Goal: Task Accomplishment & Management: Complete application form

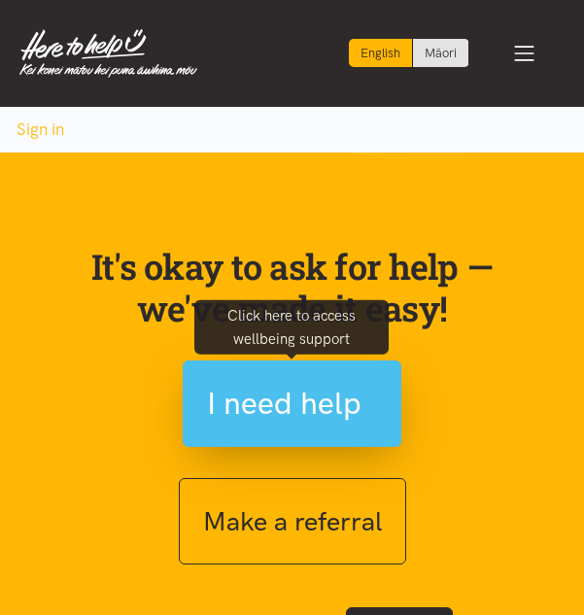
click at [283, 413] on span "I need help" at bounding box center [284, 404] width 155 height 50
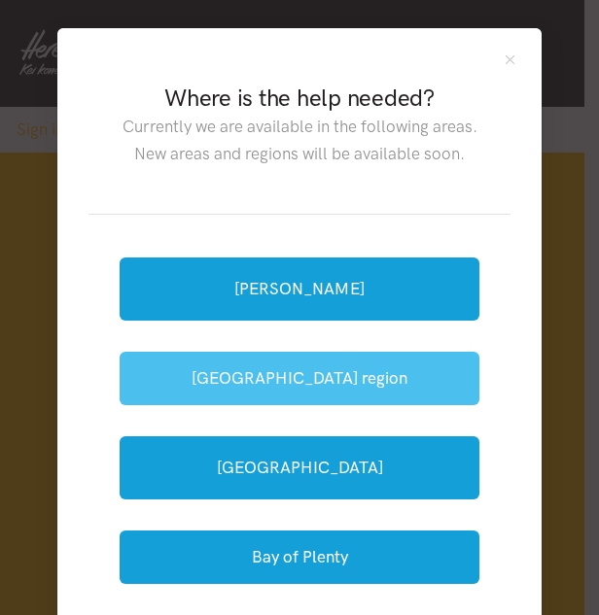
click at [282, 380] on button "[GEOGRAPHIC_DATA] region" at bounding box center [300, 378] width 360 height 53
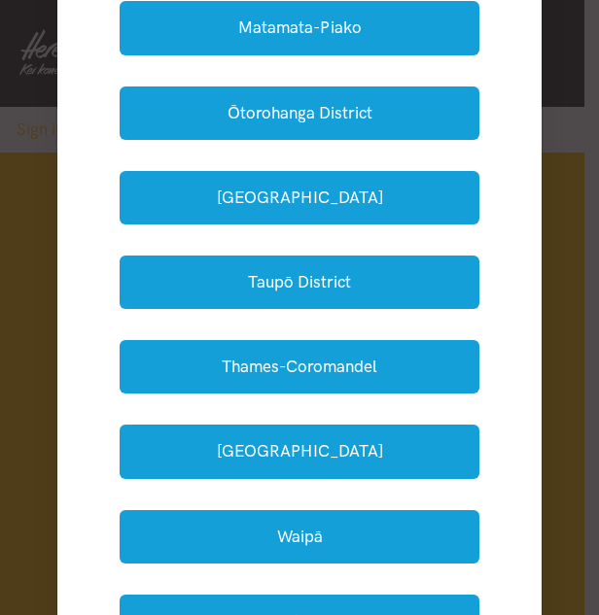
scroll to position [486, 0]
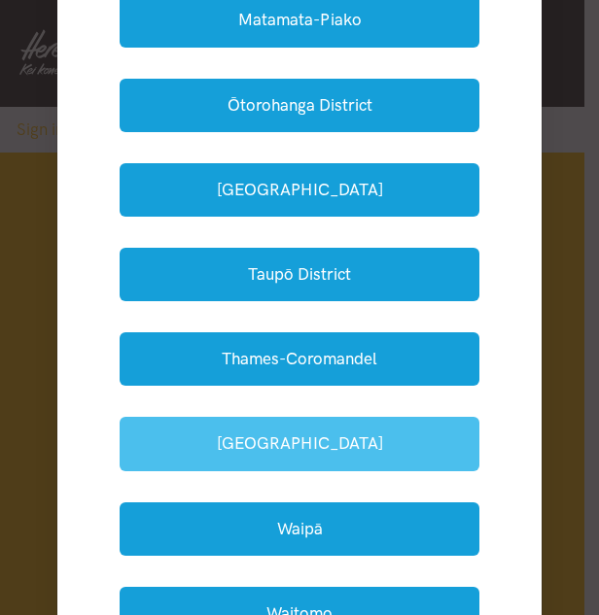
click at [367, 449] on button "Waikato District" at bounding box center [300, 443] width 360 height 53
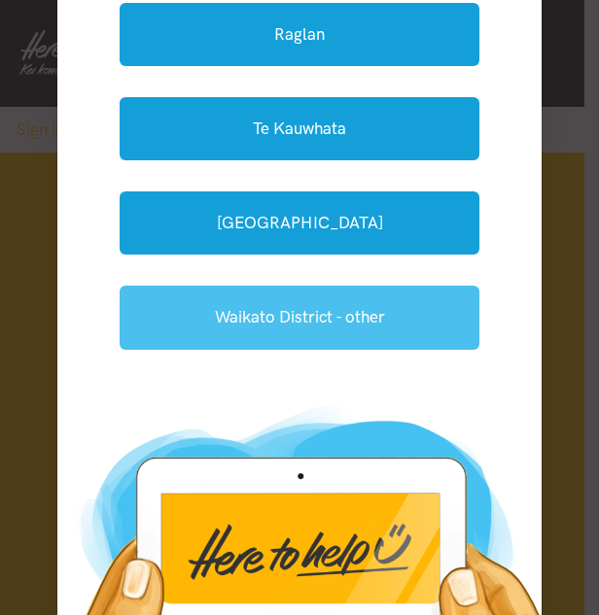
scroll to position [194, 0]
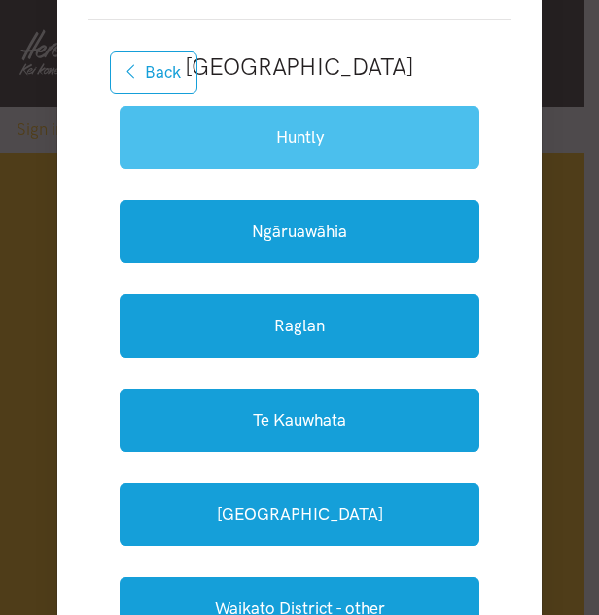
click at [279, 136] on link "Huntly" at bounding box center [300, 137] width 360 height 63
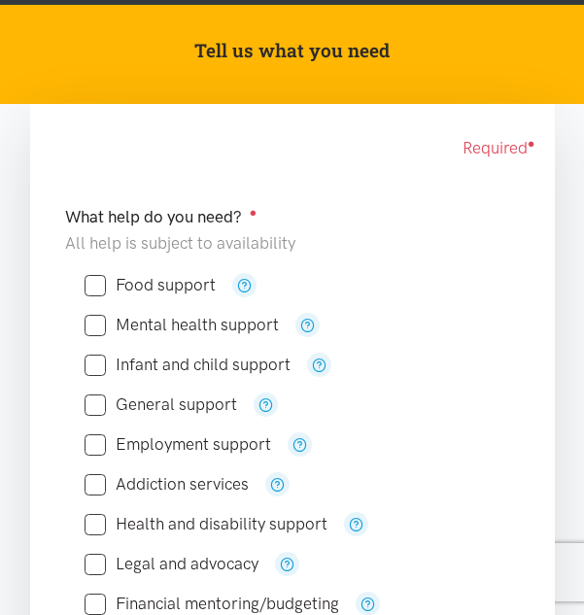
click at [90, 280] on input "Food support" at bounding box center [150, 285] width 131 height 17
checkbox input "true"
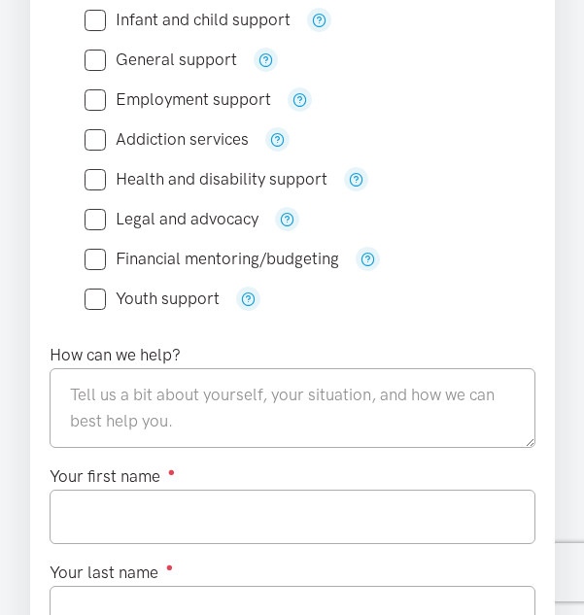
scroll to position [680, 0]
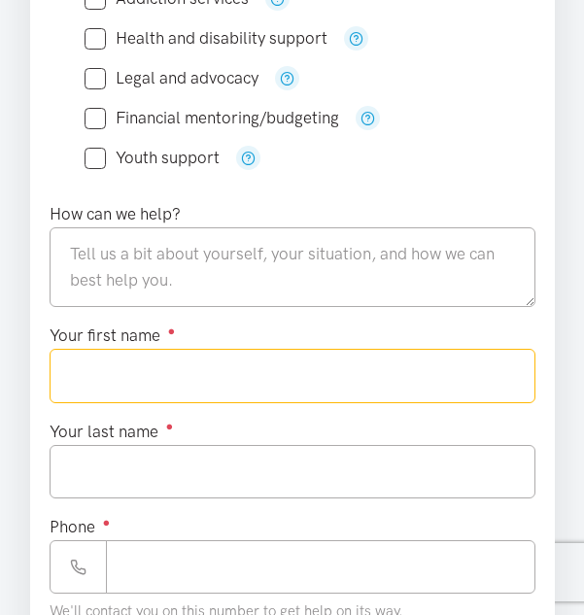
click at [132, 370] on input "Your first name ●" at bounding box center [293, 375] width 486 height 53
type input "******"
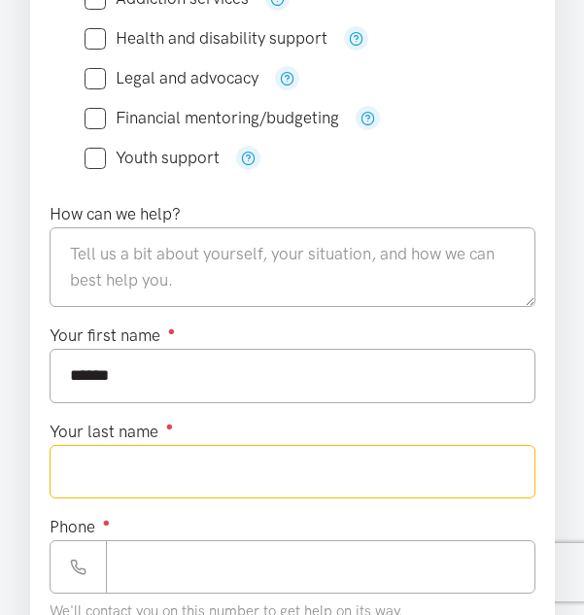
click at [273, 475] on input "Your last name ●" at bounding box center [293, 471] width 486 height 53
type input "******"
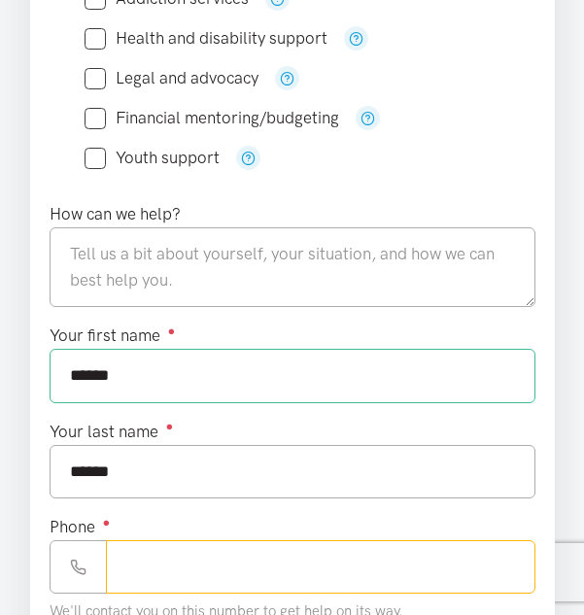
click at [217, 564] on input "Phone ●" at bounding box center [321, 566] width 430 height 53
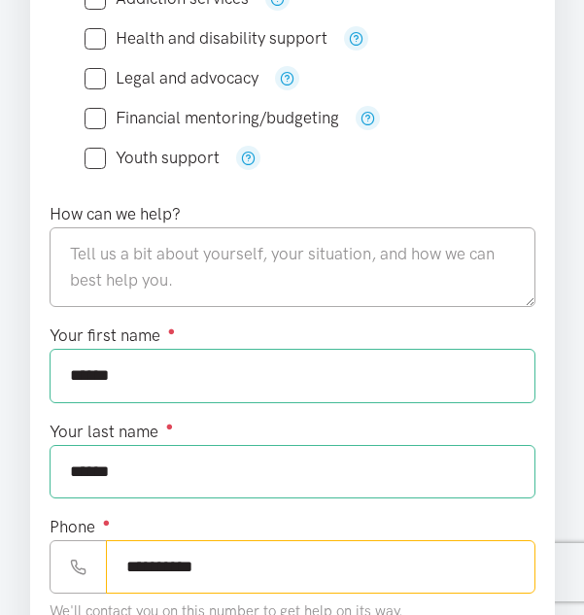
scroll to position [1218, 0]
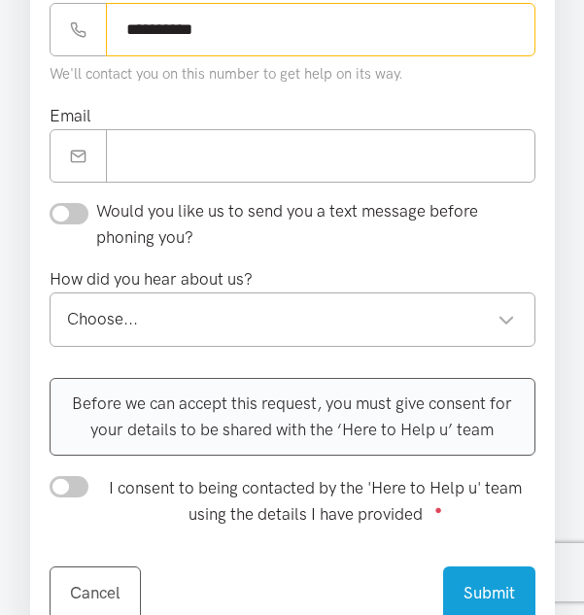
click at [517, 314] on div "Choose... Choose..." at bounding box center [293, 319] width 486 height 53
type input "**********"
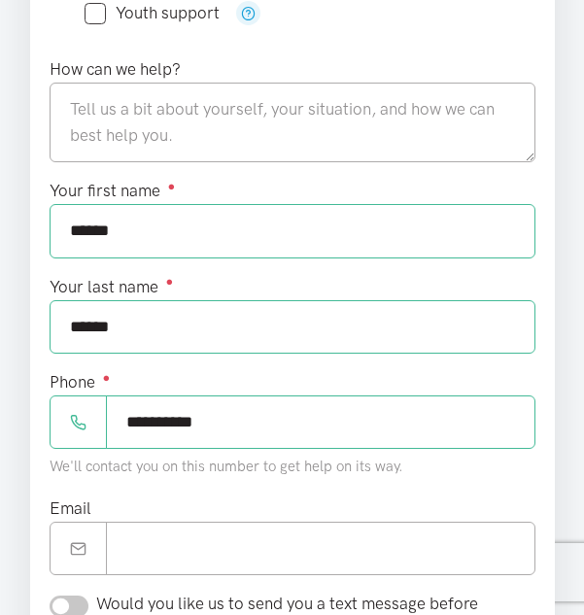
scroll to position [829, 0]
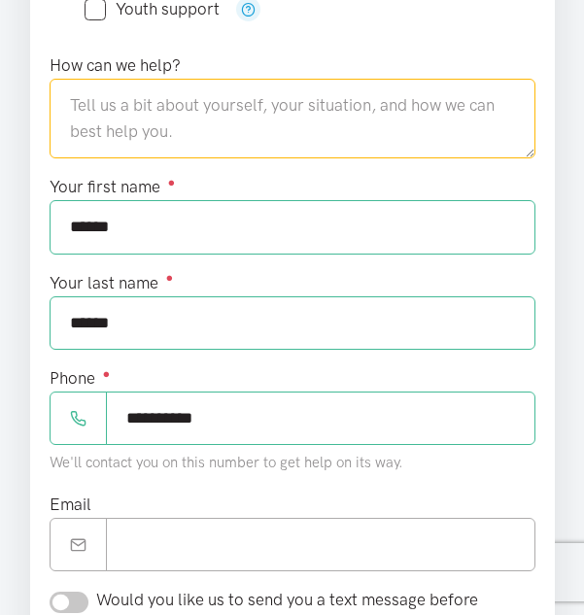
click at [187, 115] on textarea at bounding box center [293, 119] width 486 height 80
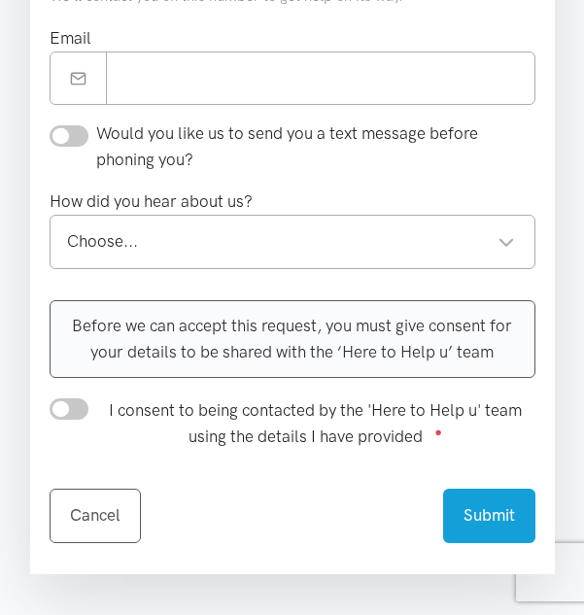
scroll to position [1315, 0]
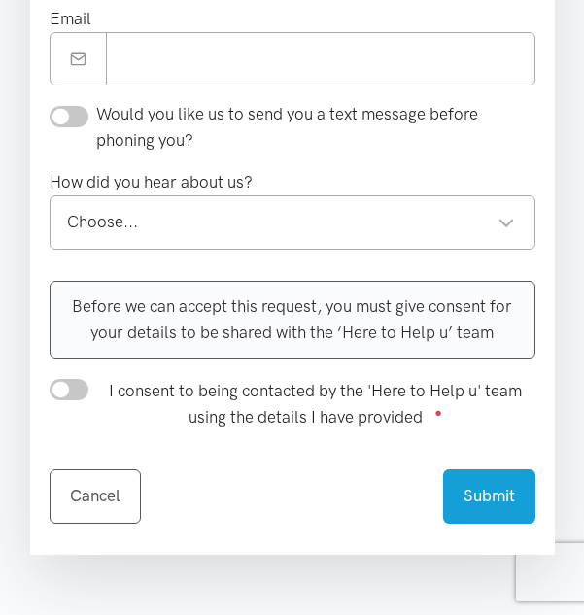
click at [296, 217] on div "Choose..." at bounding box center [291, 222] width 448 height 26
type textarea "literally need help with food"
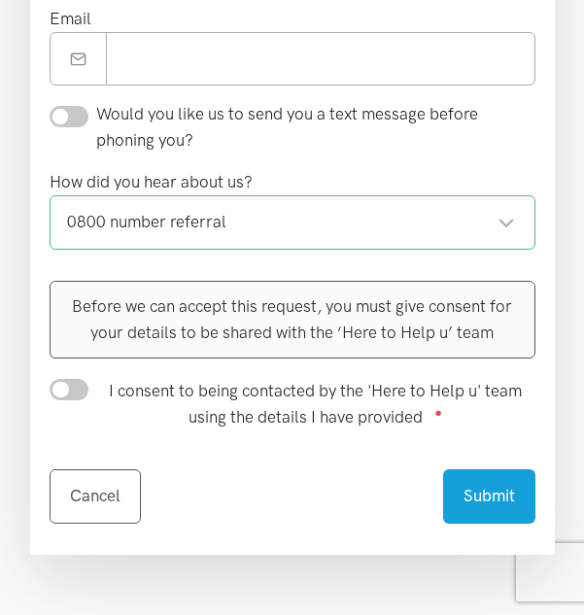
click at [81, 114] on input "checkbox" at bounding box center [69, 116] width 39 height 21
checkbox input "true"
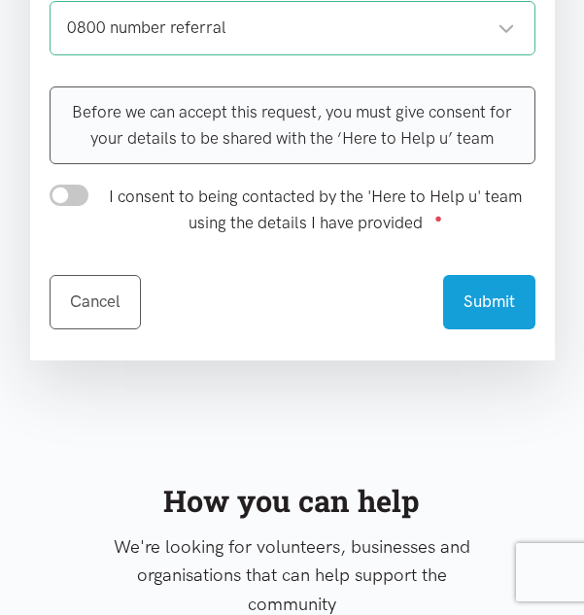
click at [78, 198] on input "I consent to being contacted by the 'Here to Help u' team using the details I h…" at bounding box center [69, 195] width 39 height 21
checkbox input "true"
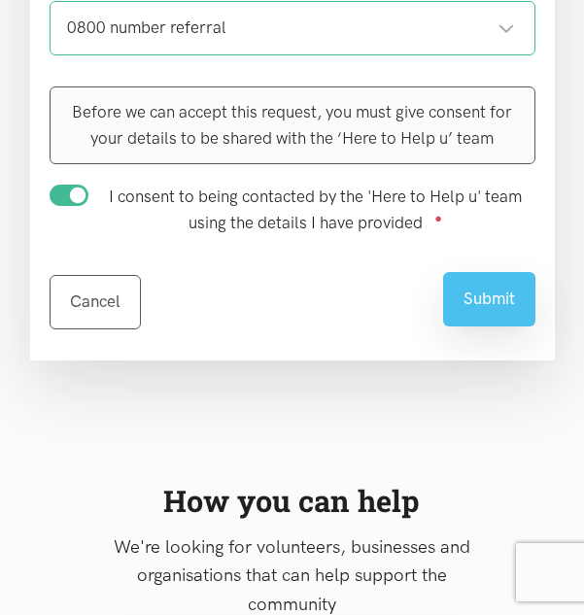
click at [489, 301] on button "Submit" at bounding box center [489, 298] width 92 height 53
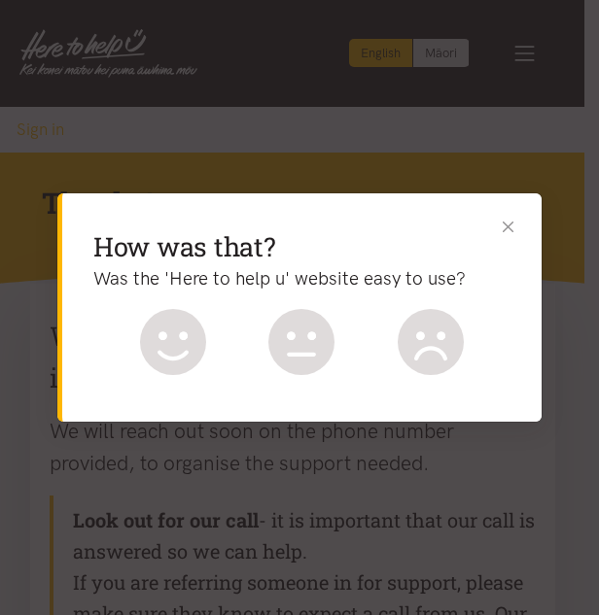
click at [508, 227] on button "Close" at bounding box center [508, 227] width 20 height 20
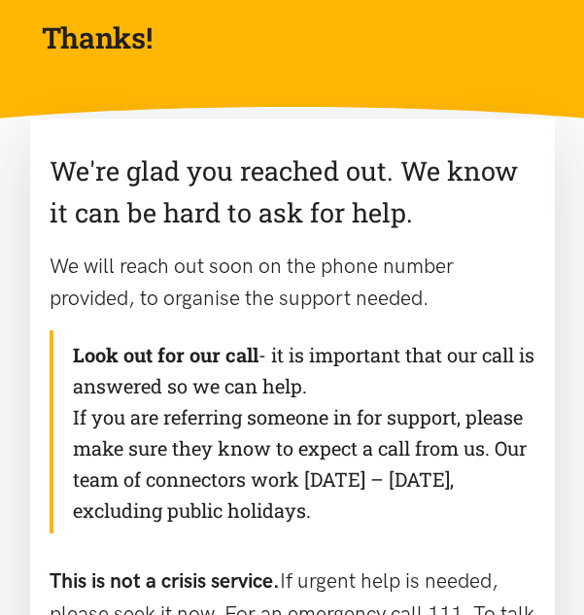
scroll to position [194, 0]
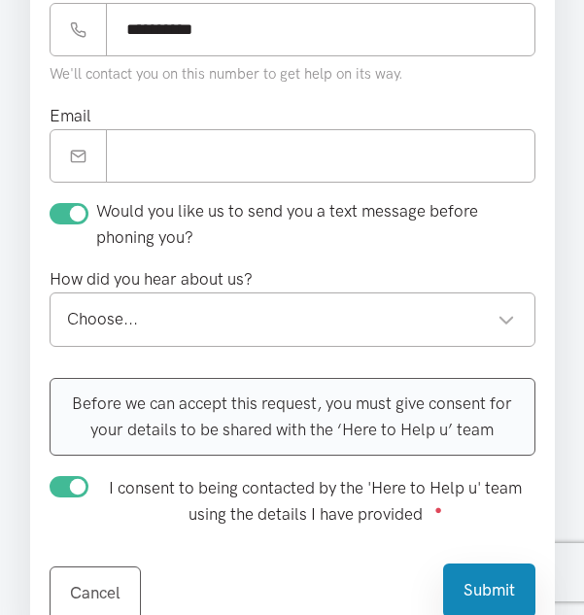
click at [501, 586] on button "Submit" at bounding box center [489, 590] width 92 height 53
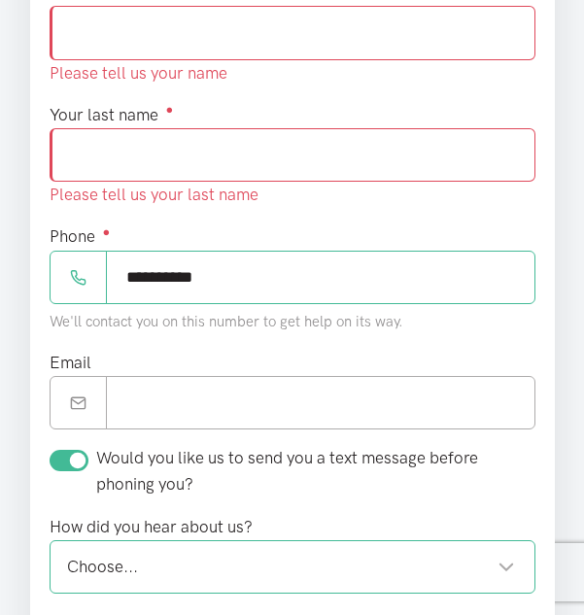
scroll to position [926, 0]
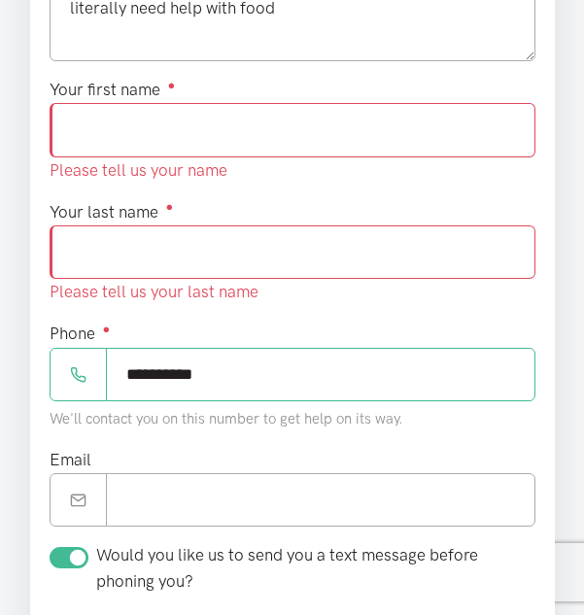
click at [108, 130] on input "Your first name ●" at bounding box center [293, 129] width 486 height 53
type input "******"
click at [149, 266] on div "Your last name ● Please tell us your last name" at bounding box center [293, 252] width 486 height 107
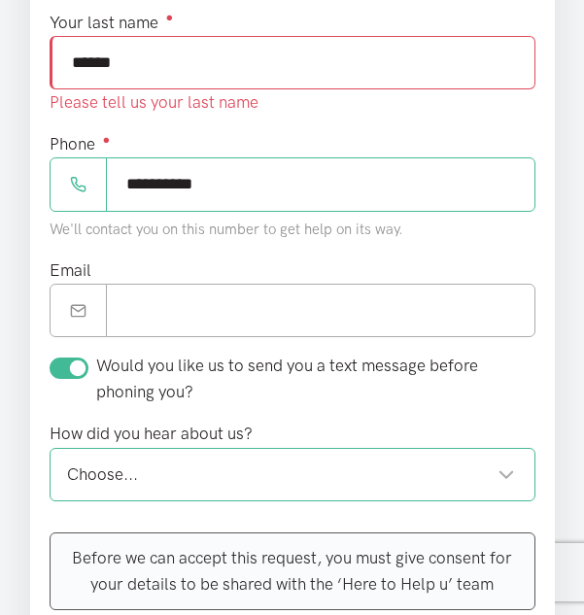
scroll to position [1315, 0]
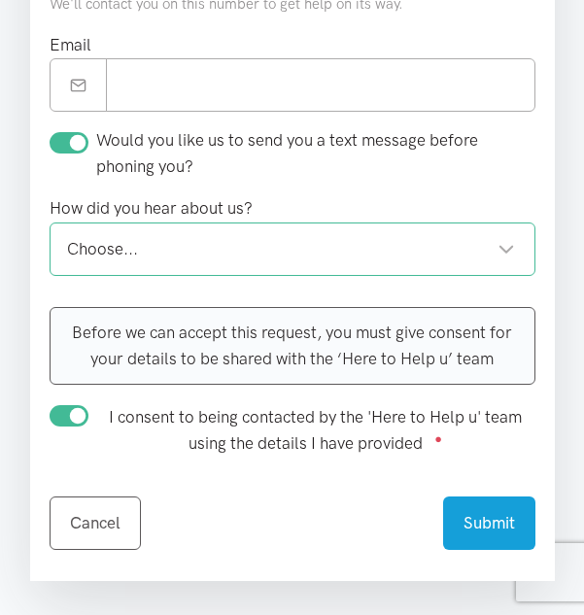
click at [232, 226] on div "Choose... Choose..." at bounding box center [293, 249] width 486 height 53
type input "******"
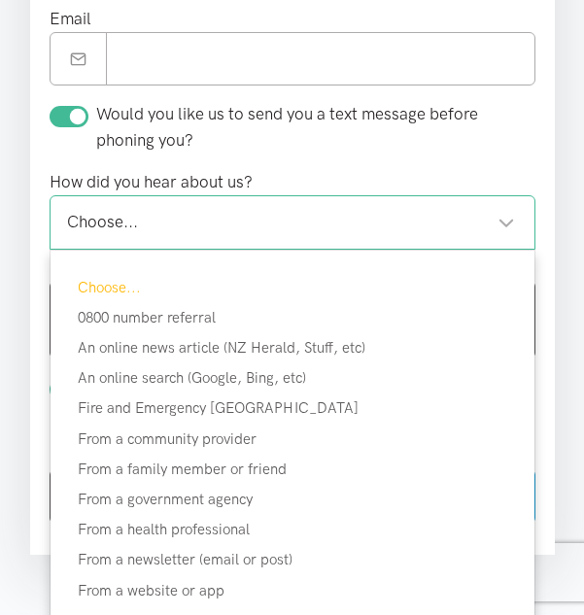
scroll to position [1288, 0]
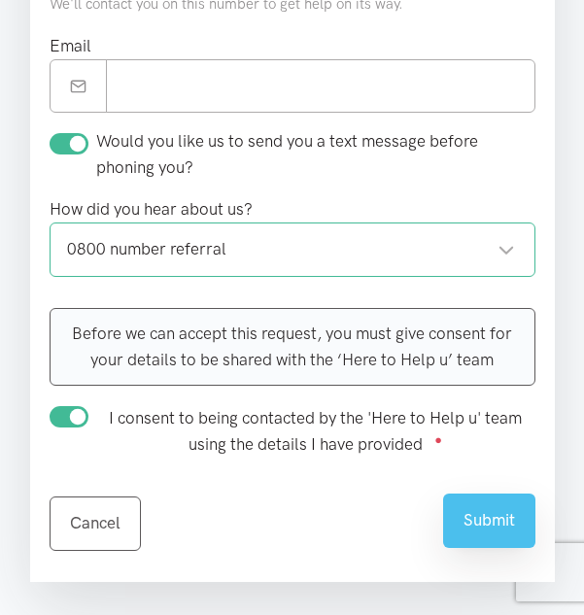
click at [466, 522] on button "Submit" at bounding box center [489, 520] width 92 height 53
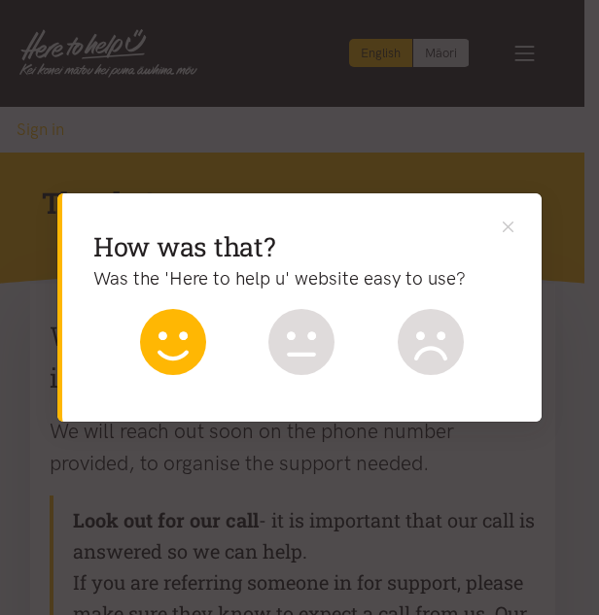
click at [167, 351] on icon at bounding box center [173, 342] width 66 height 66
